Goal: Information Seeking & Learning: Learn about a topic

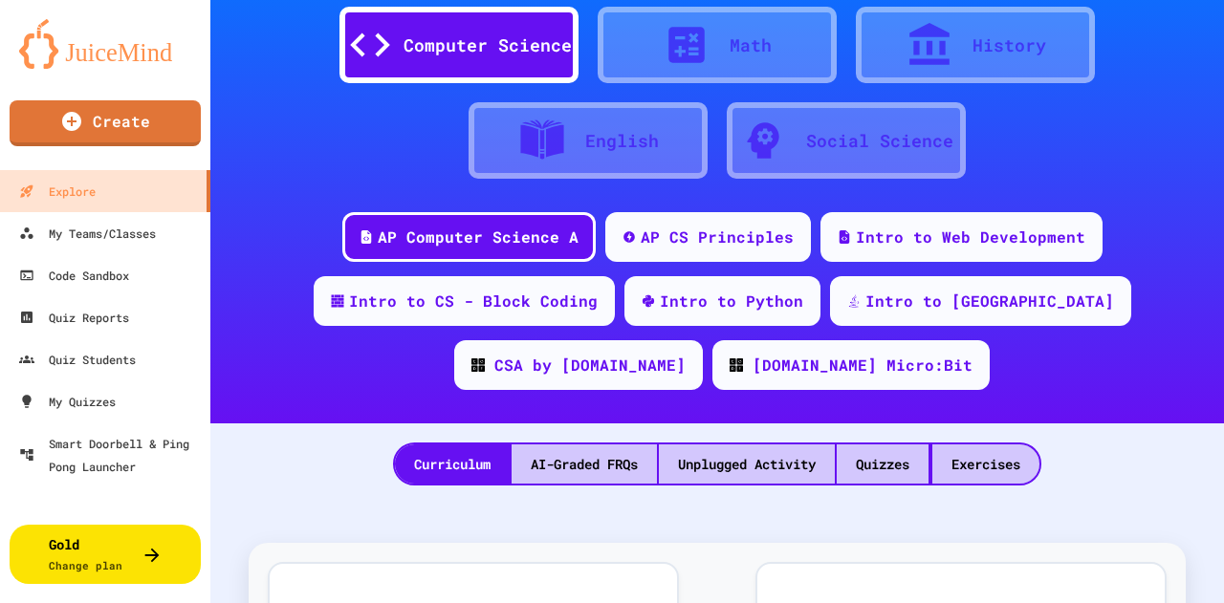
scroll to position [143, 0]
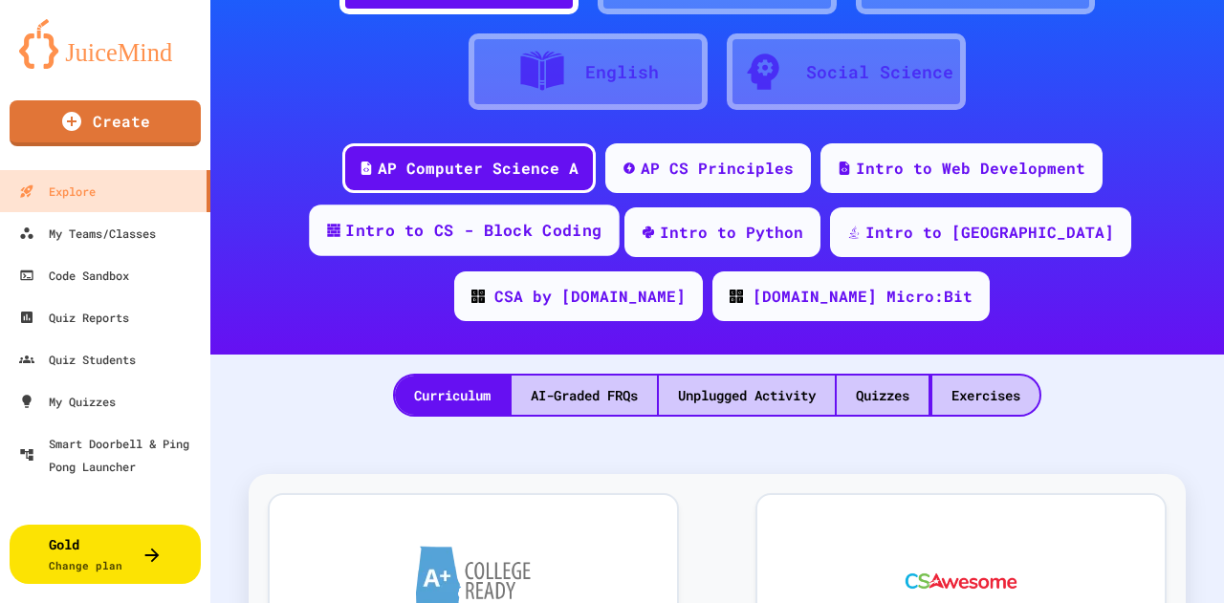
click at [499, 251] on div "Intro to CS - Block Coding" at bounding box center [464, 231] width 310 height 52
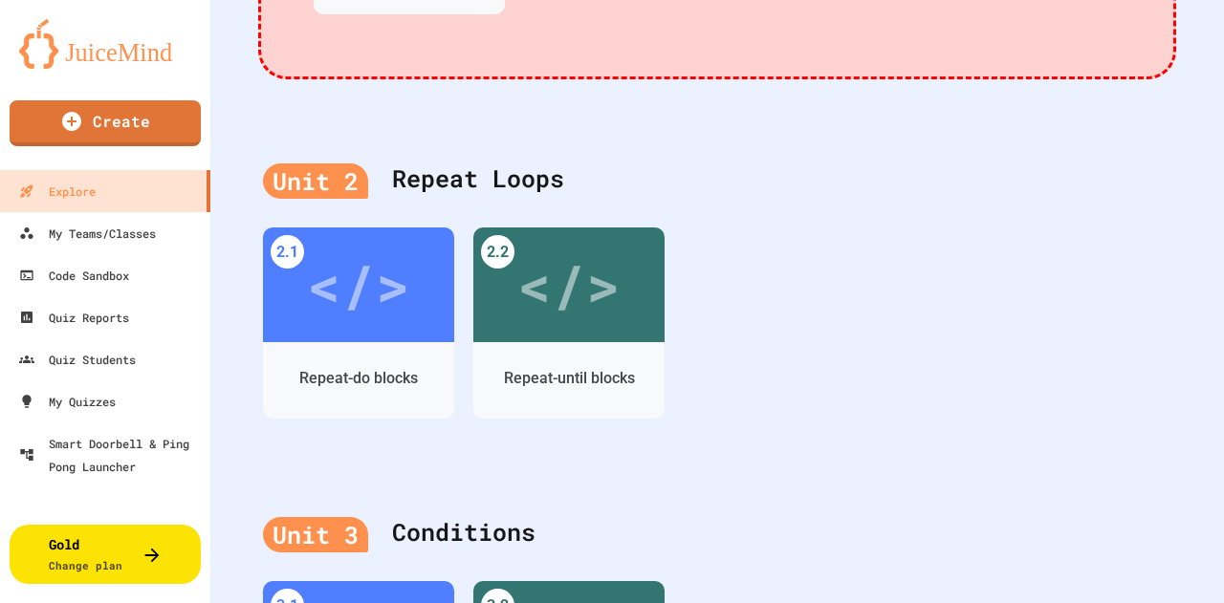
scroll to position [1243, 0]
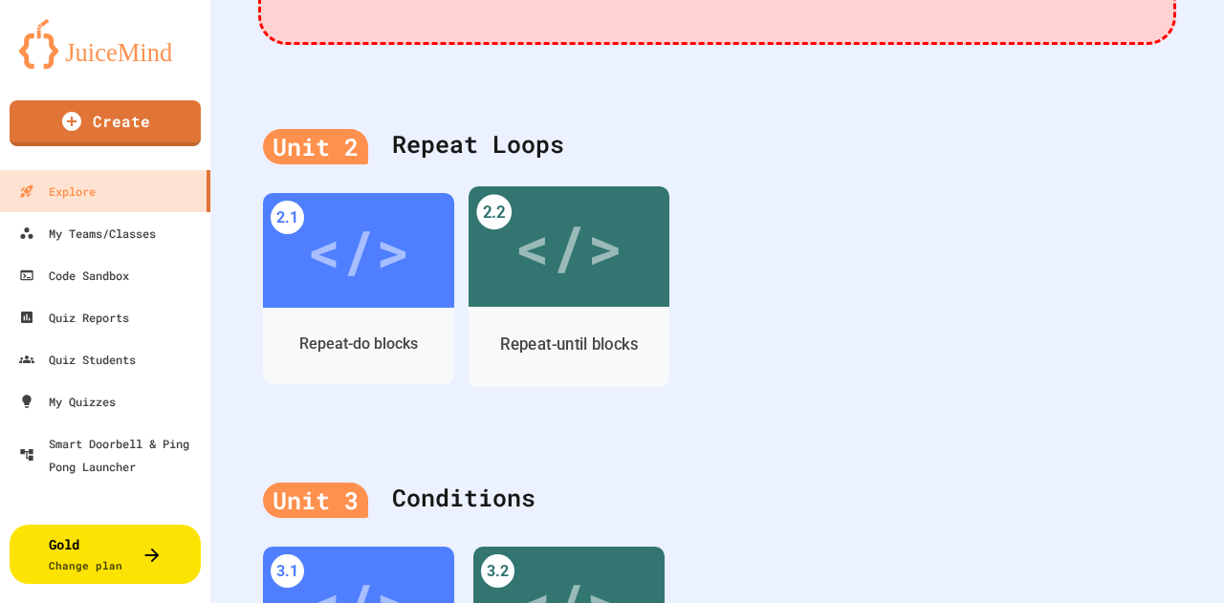
click at [545, 297] on div "</>" at bounding box center [568, 246] width 201 height 120
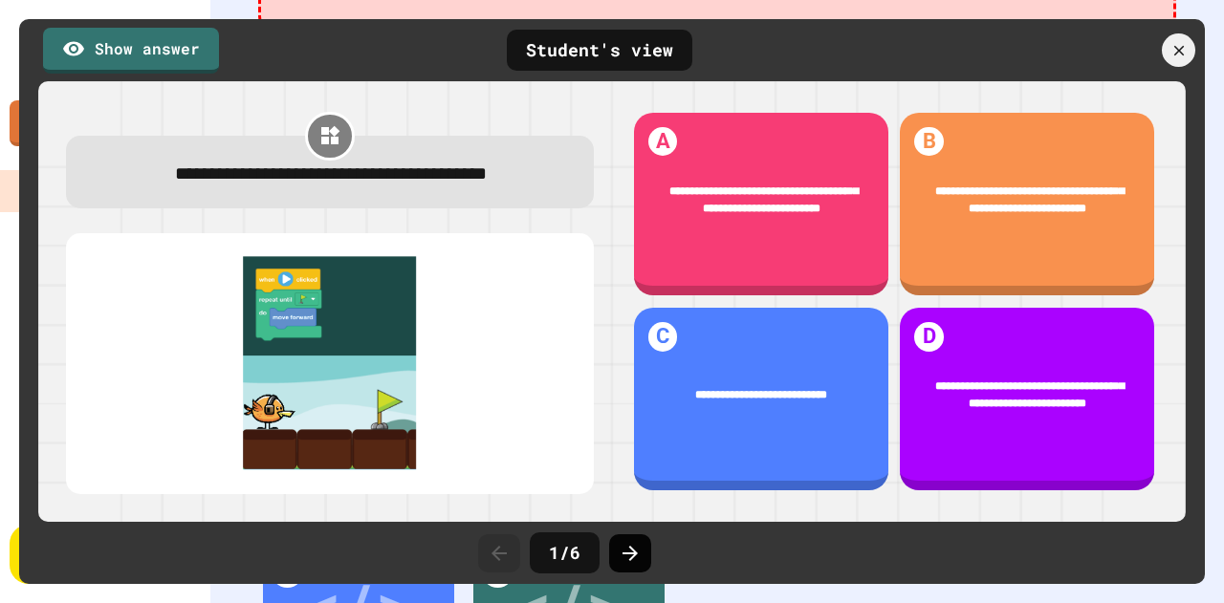
click at [637, 562] on icon at bounding box center [629, 553] width 23 height 23
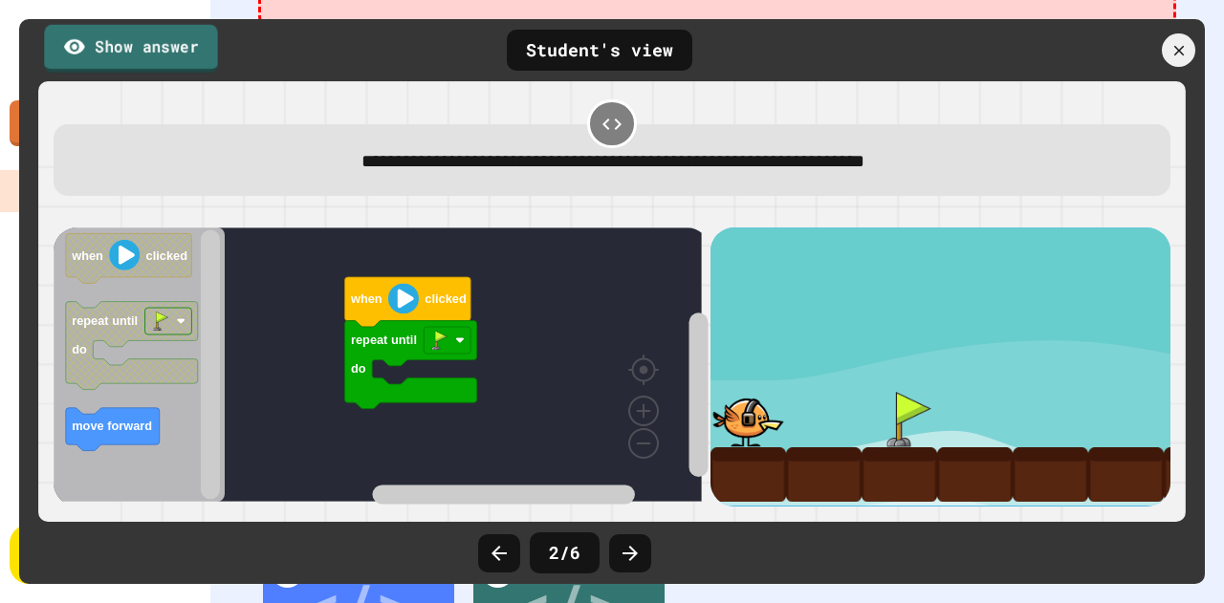
click at [191, 53] on link "Show answer" at bounding box center [130, 48] width 173 height 48
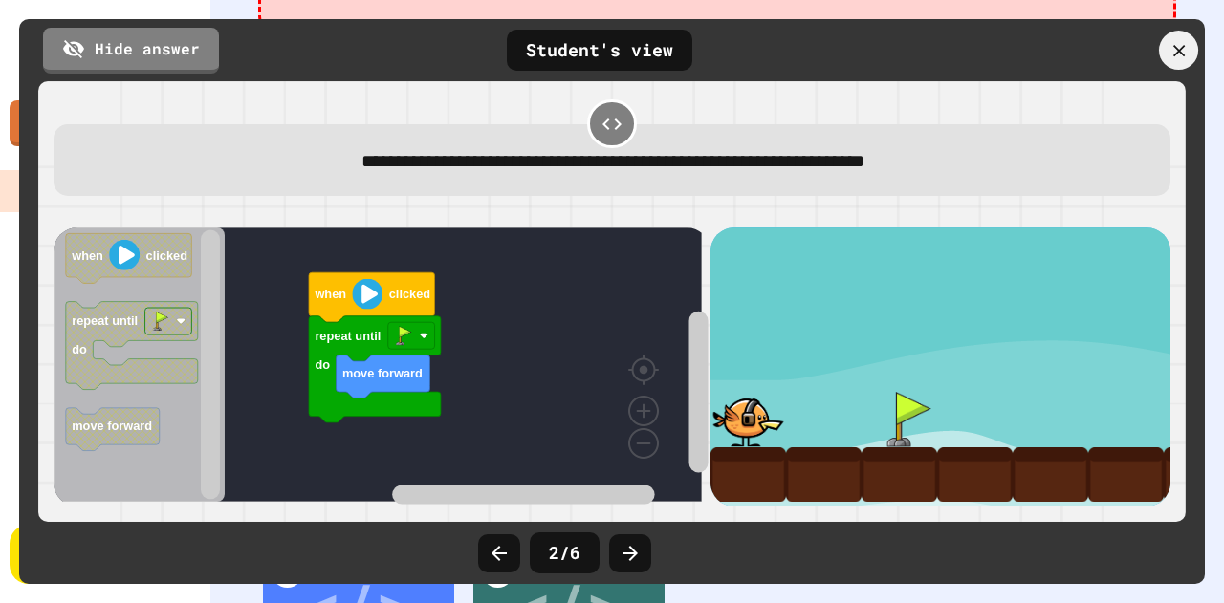
click at [1181, 46] on icon at bounding box center [1178, 50] width 20 height 20
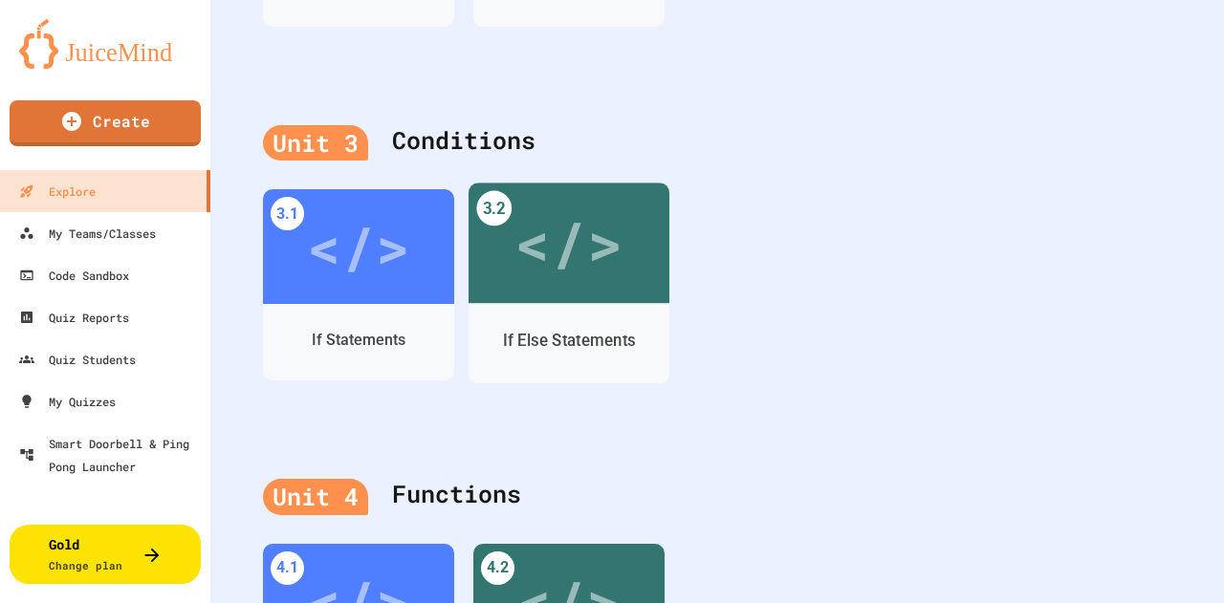
scroll to position [1601, 0]
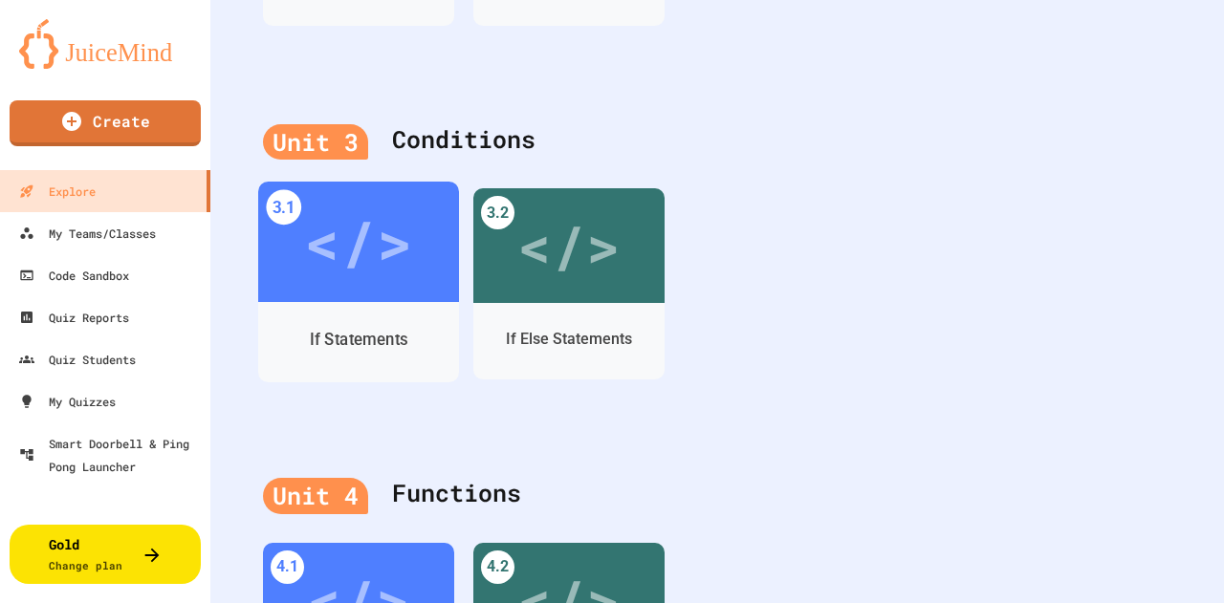
click at [410, 313] on div "If Statements" at bounding box center [358, 340] width 201 height 55
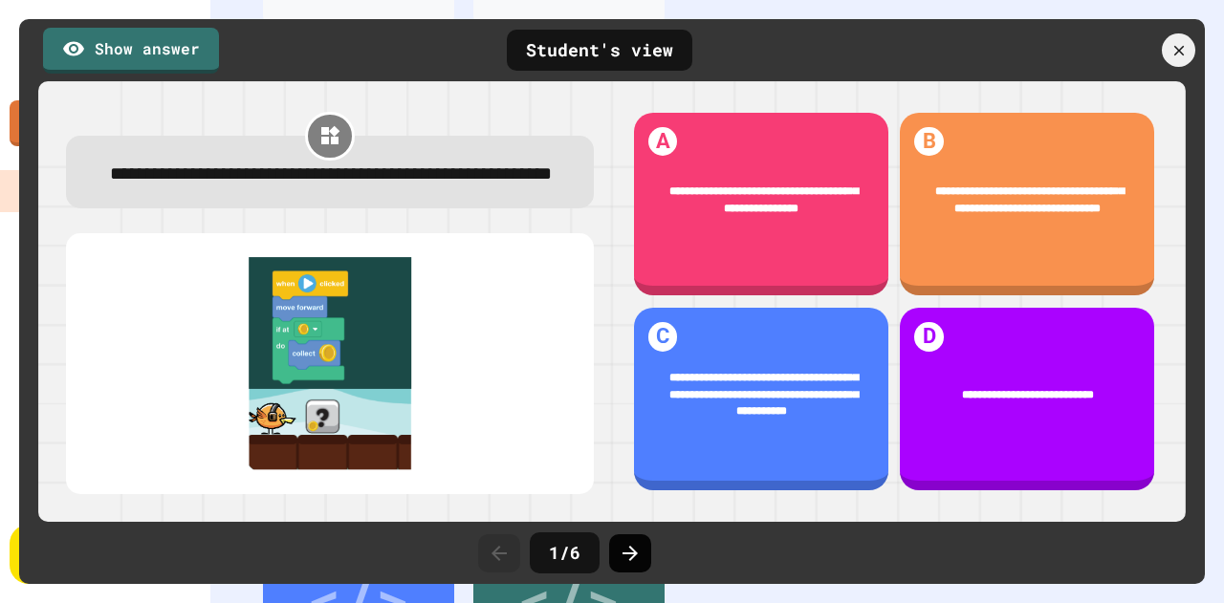
click at [631, 560] on icon at bounding box center [629, 553] width 23 height 23
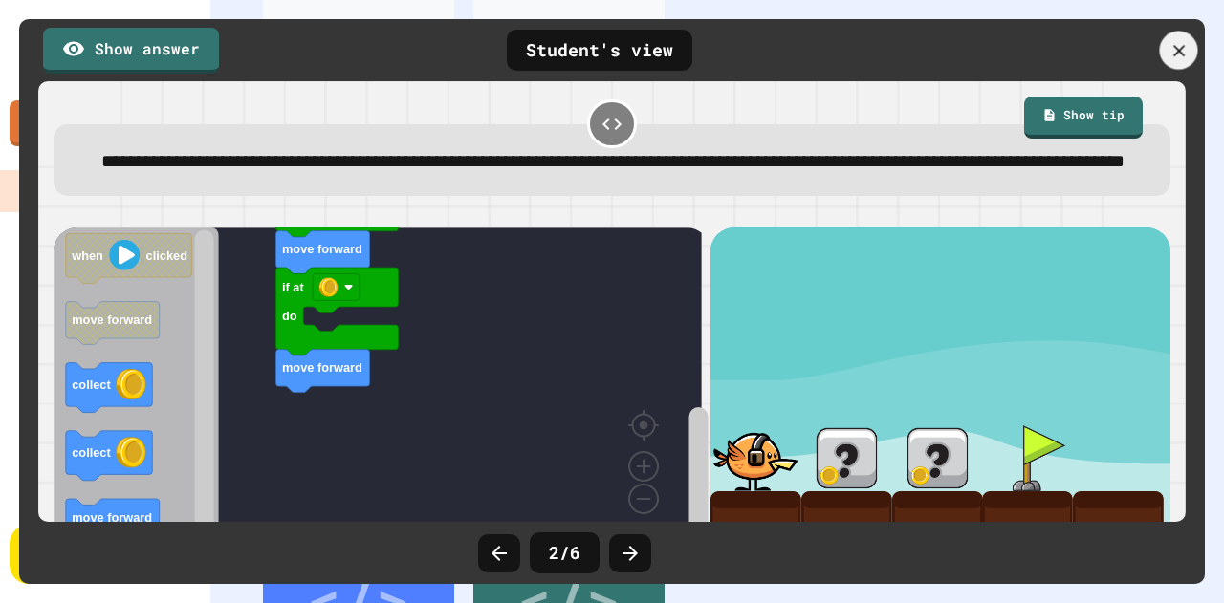
click at [1173, 41] on icon at bounding box center [1178, 50] width 20 height 20
